Goal: Information Seeking & Learning: Learn about a topic

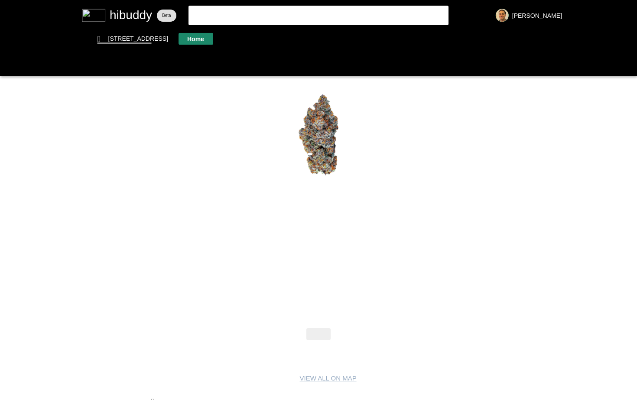
click at [203, 39] on flt-glass-pane at bounding box center [318, 200] width 637 height 400
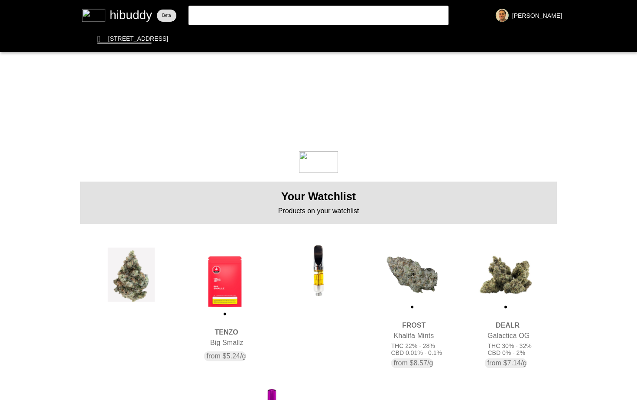
click at [417, 275] on flt-glass-pane at bounding box center [318, 200] width 637 height 400
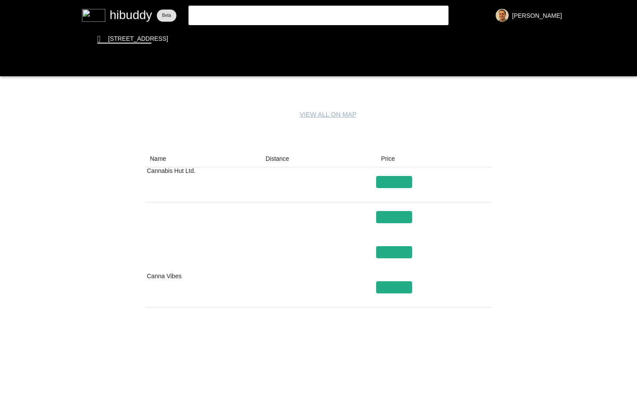
click at [285, 15] on flt-glass-pane at bounding box center [318, 200] width 637 height 400
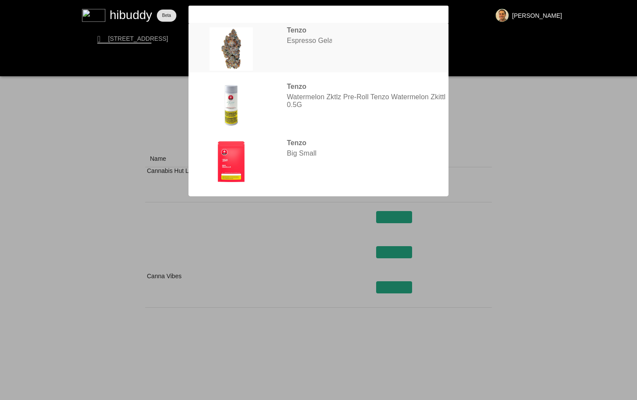
click at [306, 42] on flt-glass-pane at bounding box center [318, 200] width 637 height 400
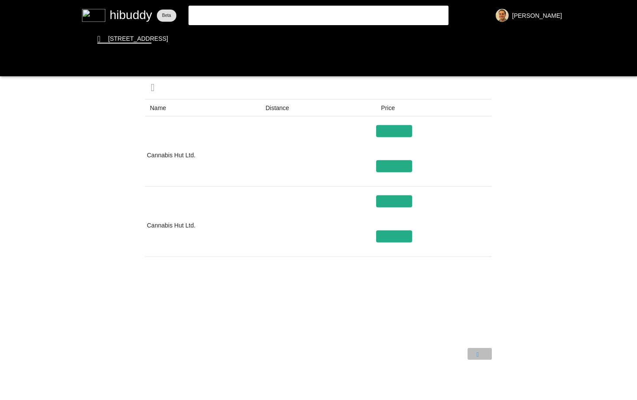
click at [478, 353] on flt-glass-pane at bounding box center [318, 200] width 637 height 400
click at [257, 13] on flt-glass-pane at bounding box center [318, 200] width 637 height 400
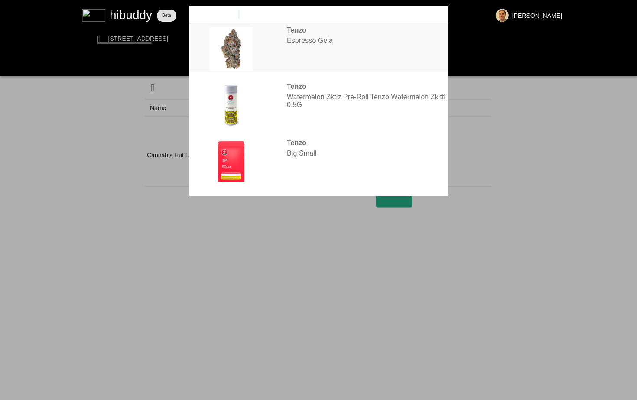
click at [283, 47] on flt-glass-pane at bounding box center [318, 200] width 637 height 400
click at [347, 290] on flt-glass-pane at bounding box center [318, 200] width 637 height 400
